Goal: Check status

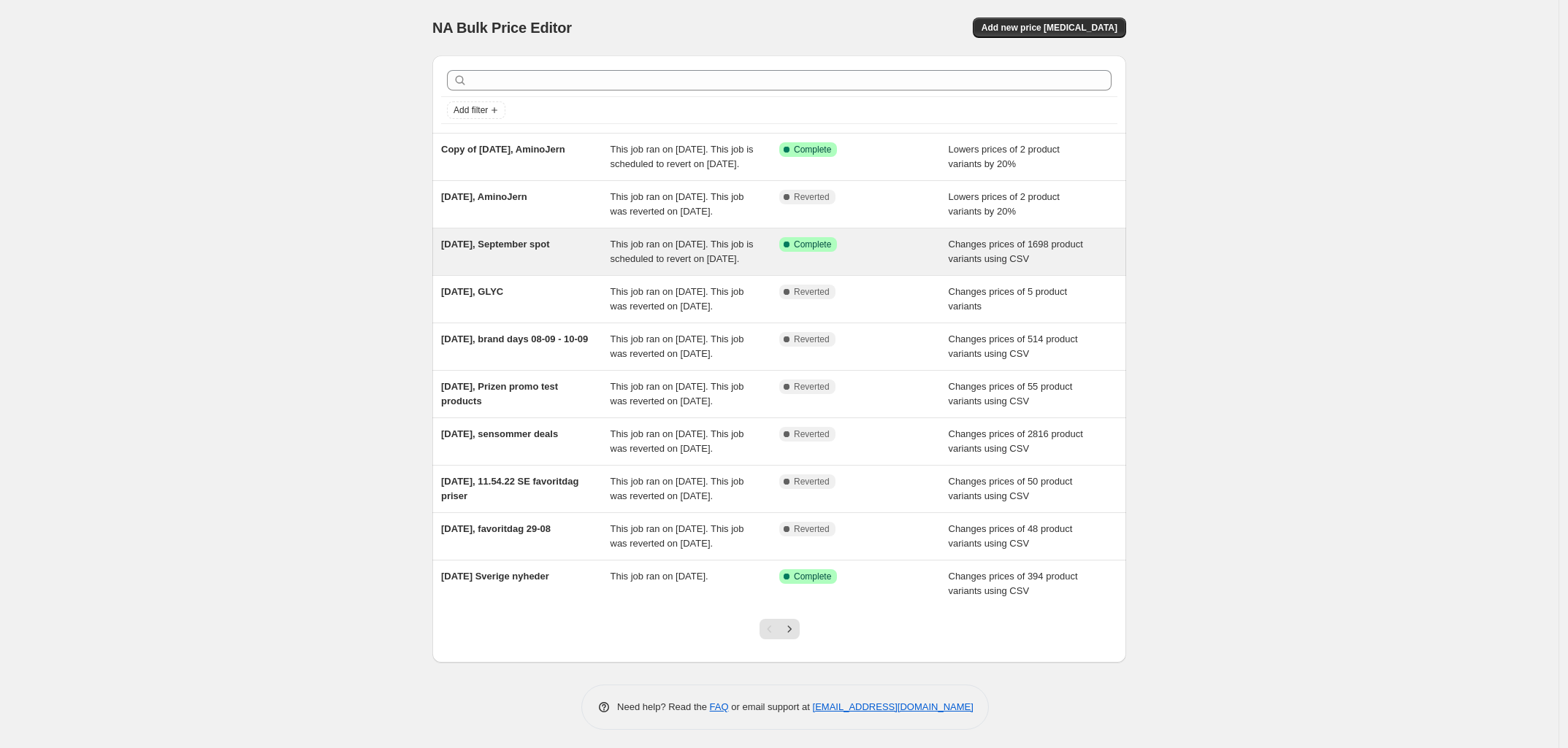
click at [511, 250] on span "[DATE], September spot" at bounding box center [496, 244] width 109 height 11
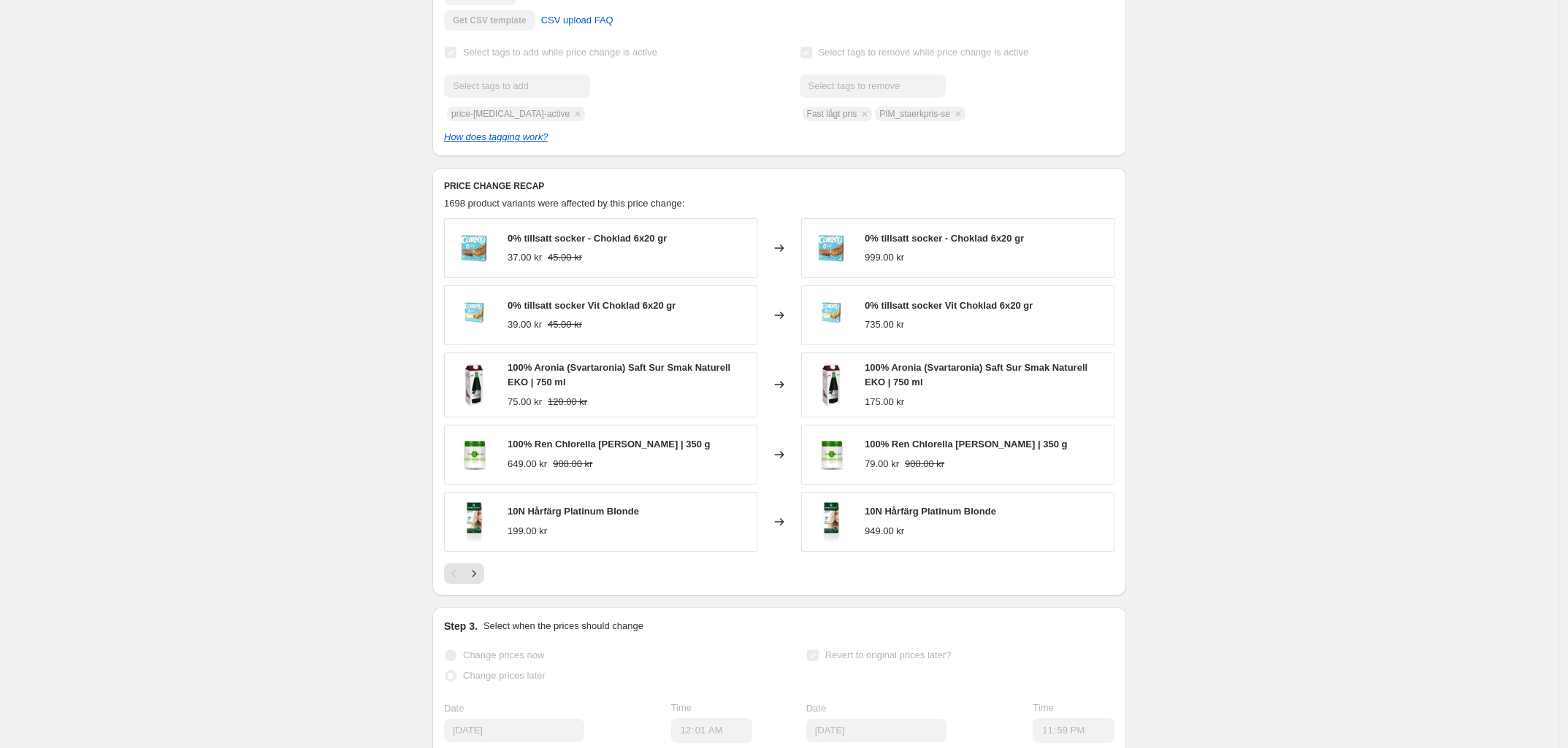
scroll to position [457, 0]
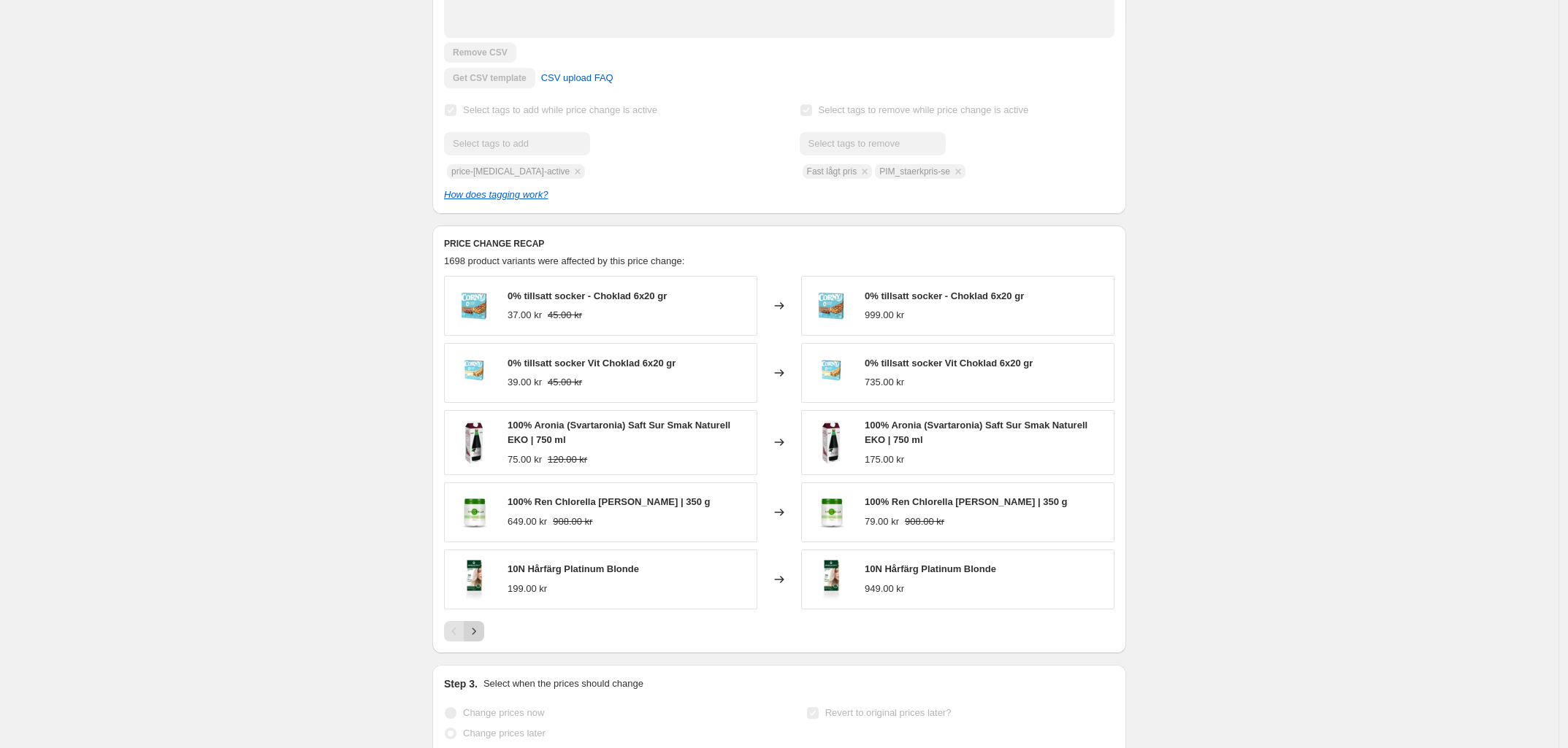
click at [482, 639] on icon "Next" at bounding box center [474, 631] width 14 height 14
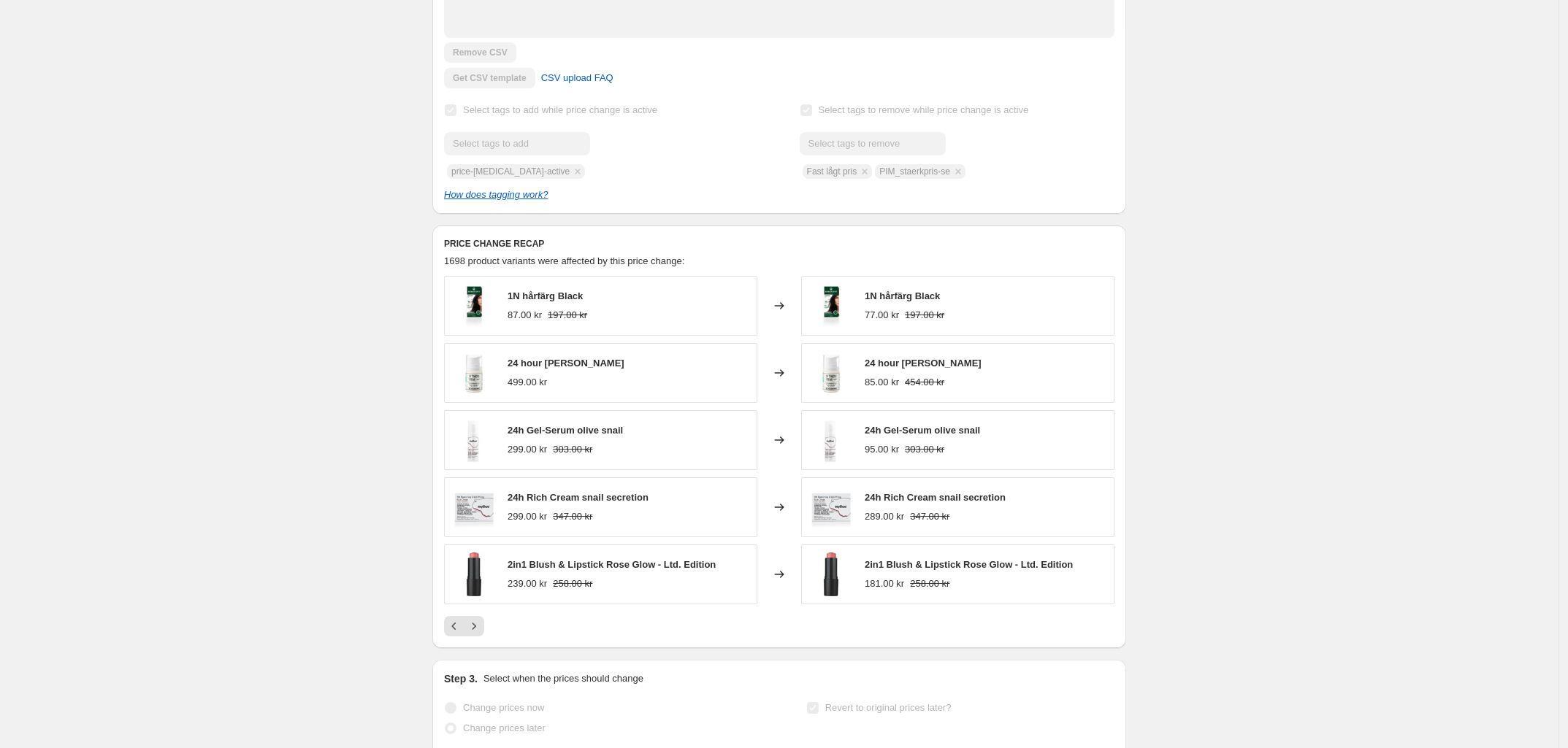
click at [484, 649] on div "PRICE CHANGE RECAP 1698 product variants were affected by this price change: 1N…" at bounding box center [780, 437] width 694 height 423
click at [481, 637] on button "Next" at bounding box center [474, 626] width 21 height 21
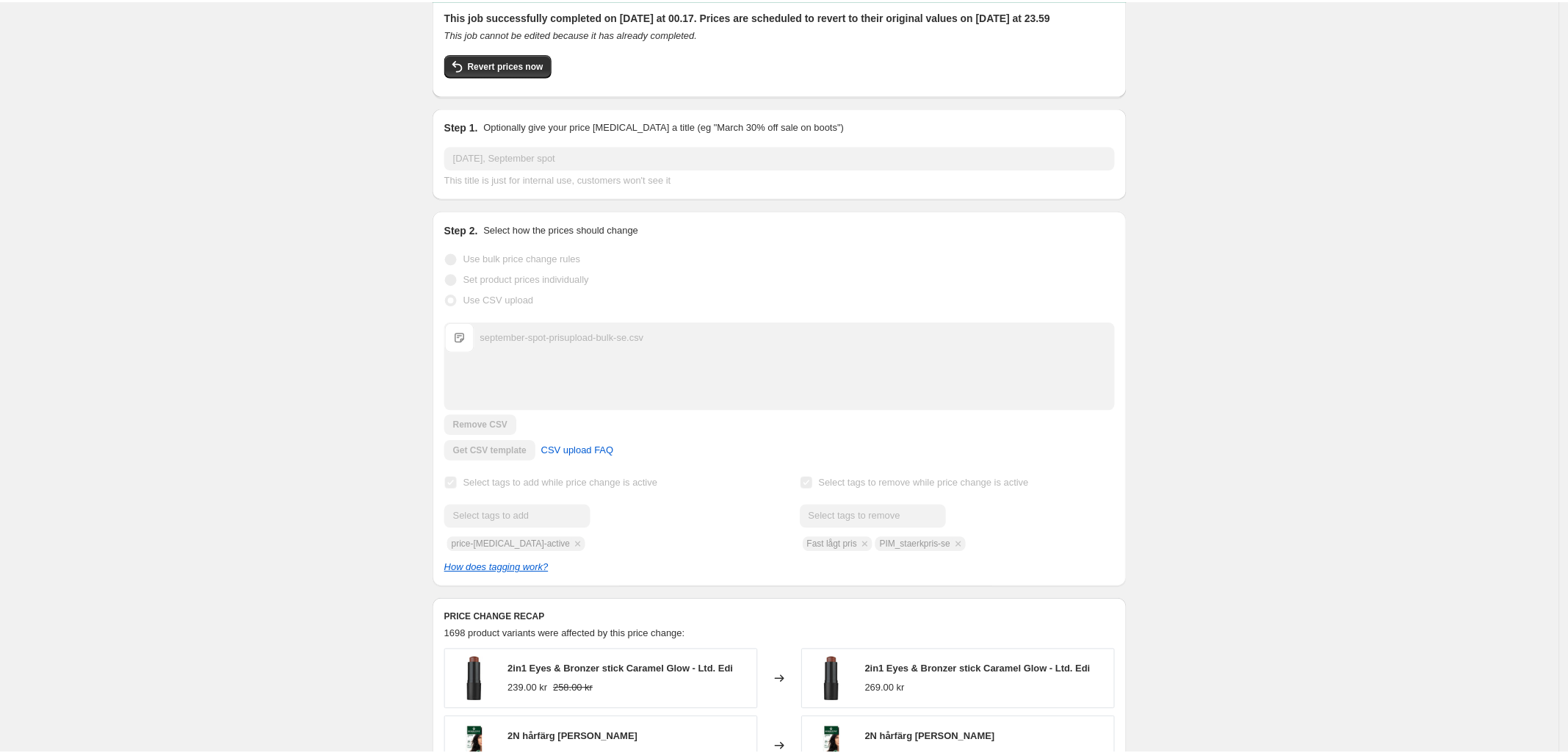
scroll to position [0, 0]
